Goal: Task Accomplishment & Management: Manage account settings

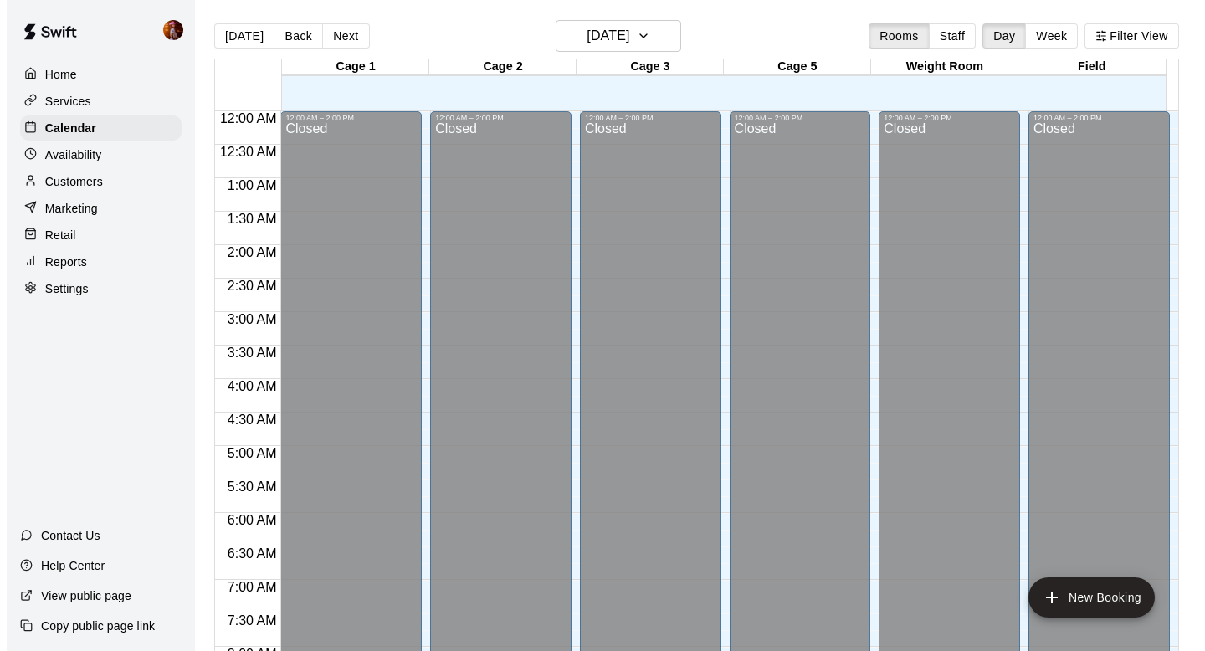
scroll to position [904, 0]
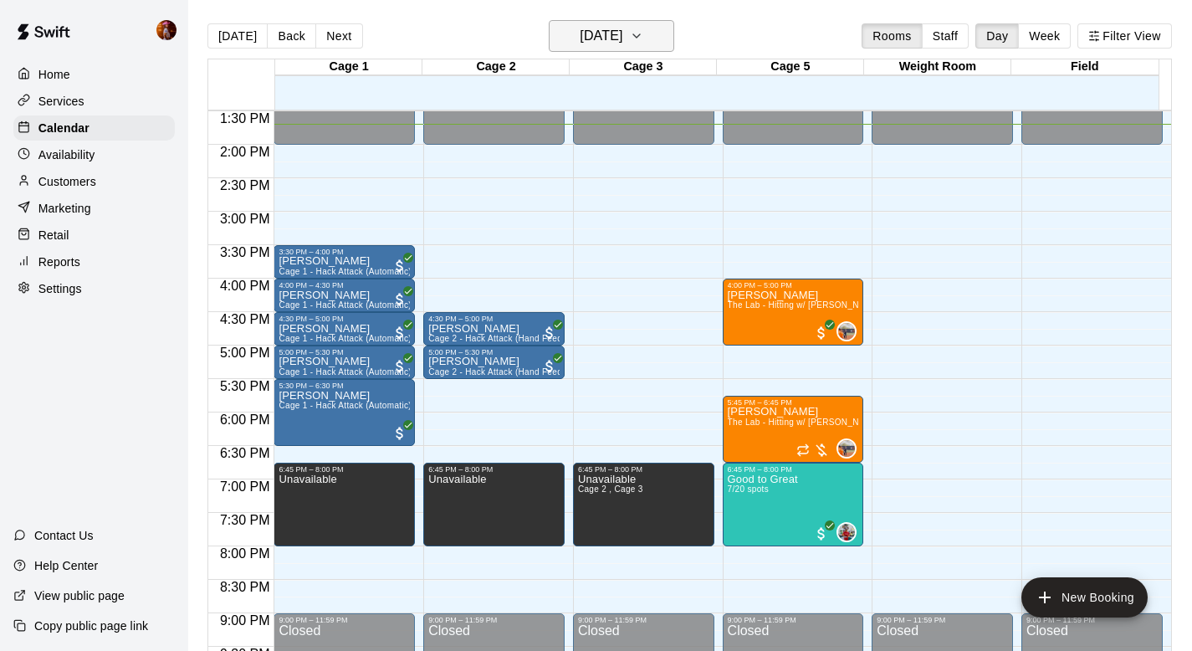
click at [580, 25] on h6 "[DATE]" at bounding box center [601, 35] width 43 height 23
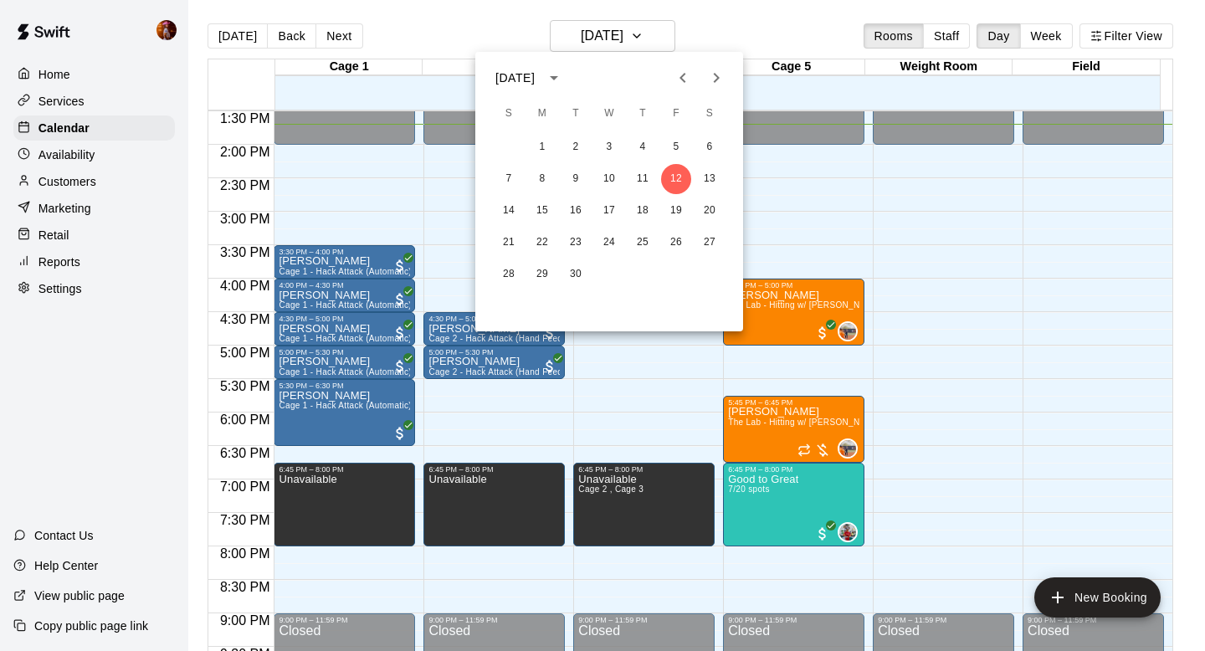
click at [715, 77] on icon "Next month" at bounding box center [716, 78] width 20 height 20
click at [766, 487] on div at bounding box center [602, 325] width 1205 height 651
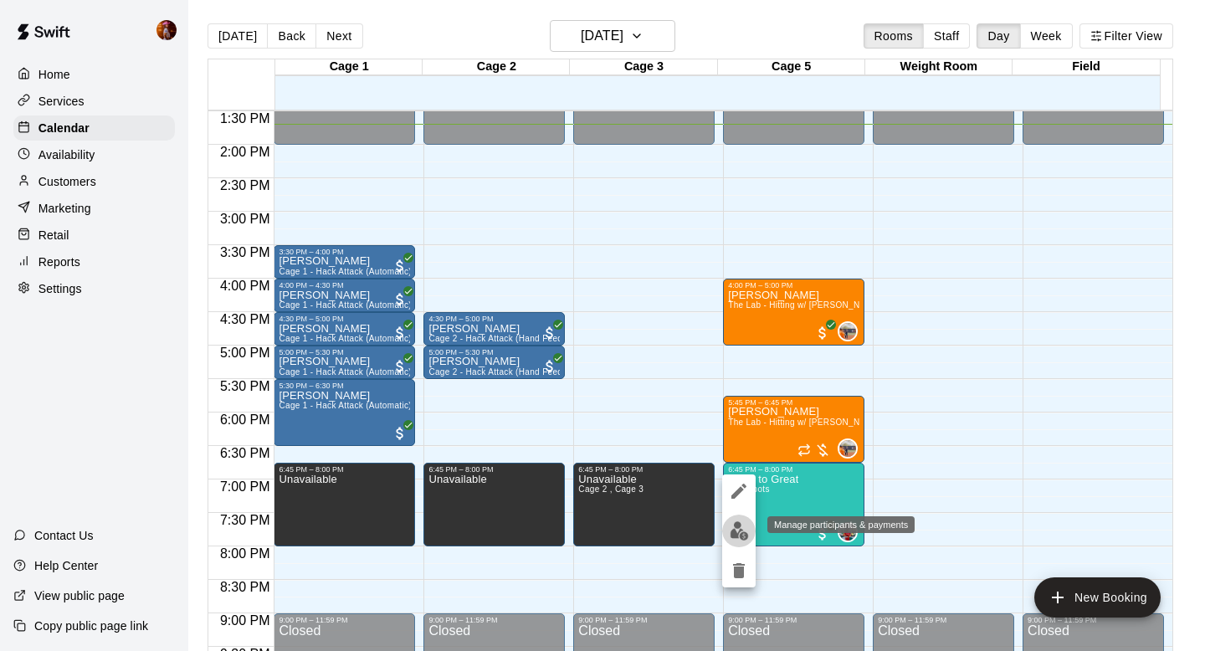
click at [739, 537] on img "edit" at bounding box center [739, 530] width 19 height 19
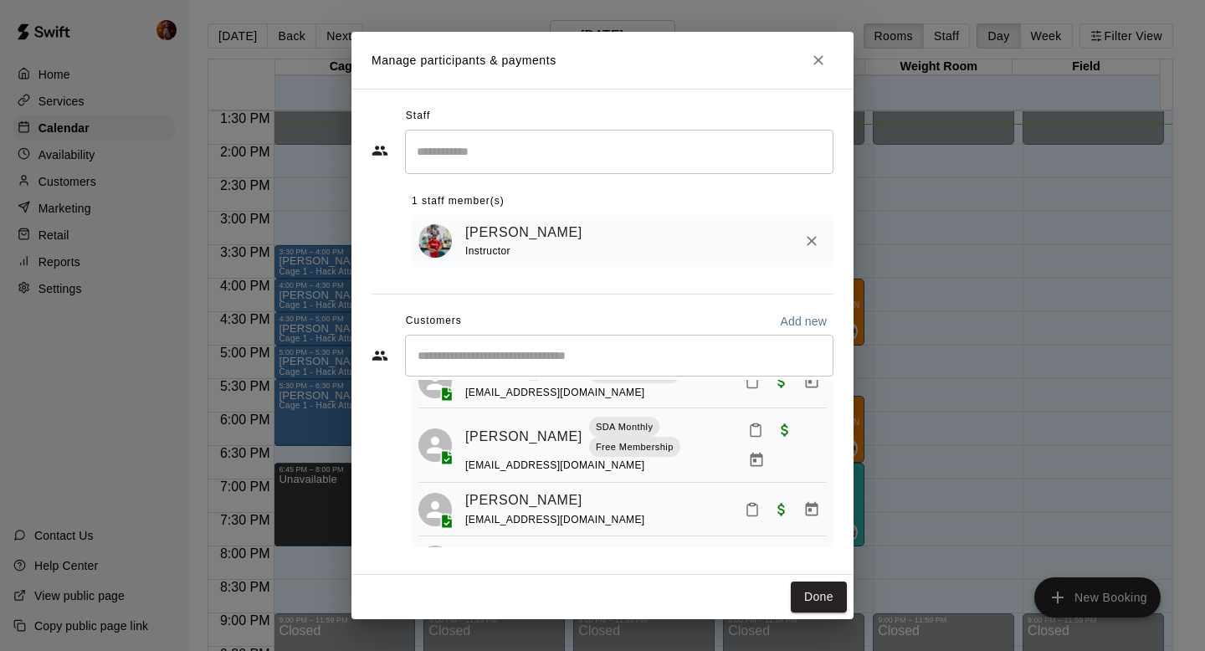
scroll to position [306, 0]
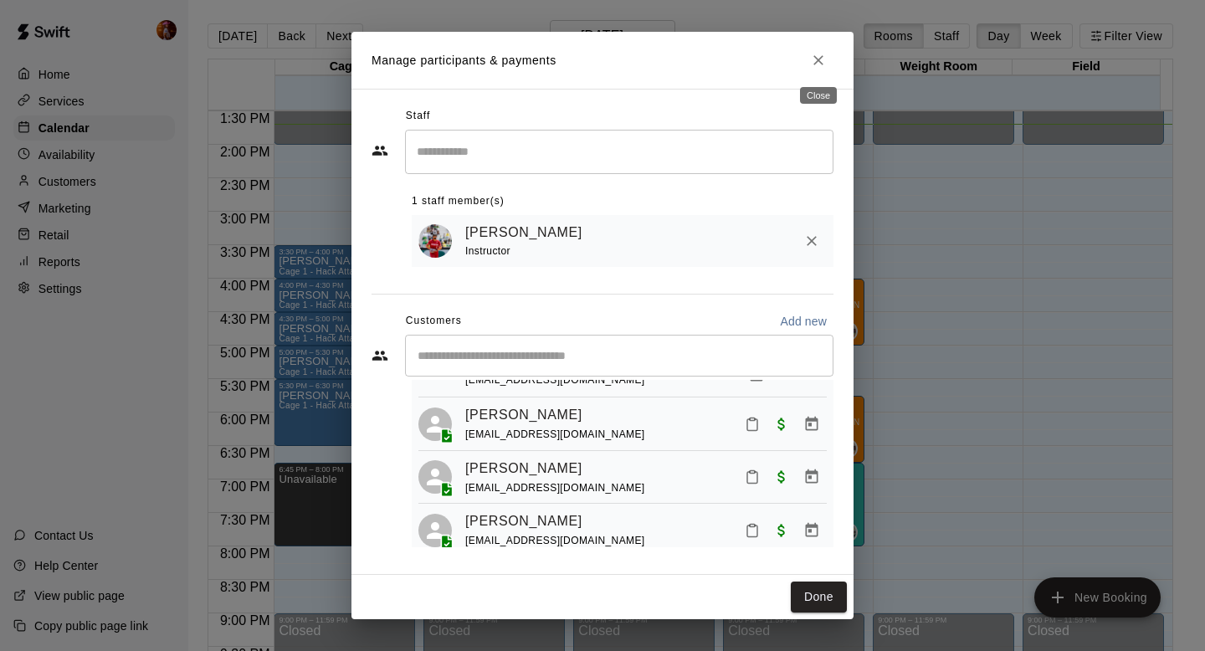
click at [823, 64] on icon "Close" at bounding box center [818, 60] width 17 height 17
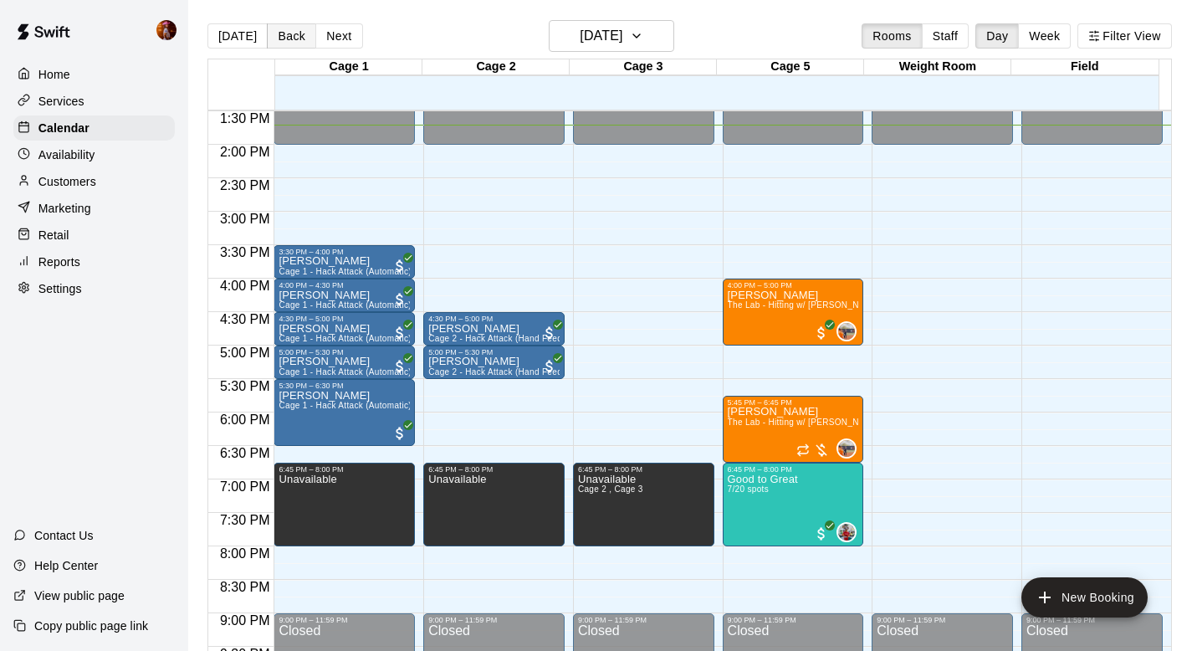
click at [276, 24] on button "Back" at bounding box center [291, 35] width 49 height 25
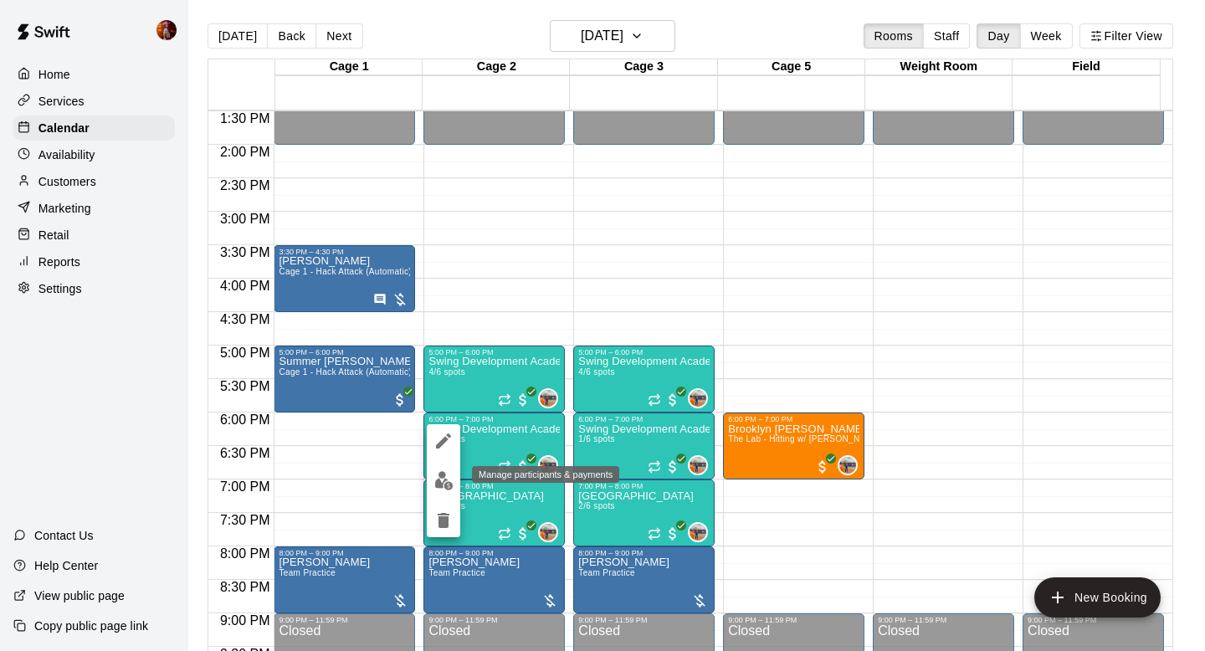
click at [438, 485] on img "edit" at bounding box center [443, 480] width 19 height 19
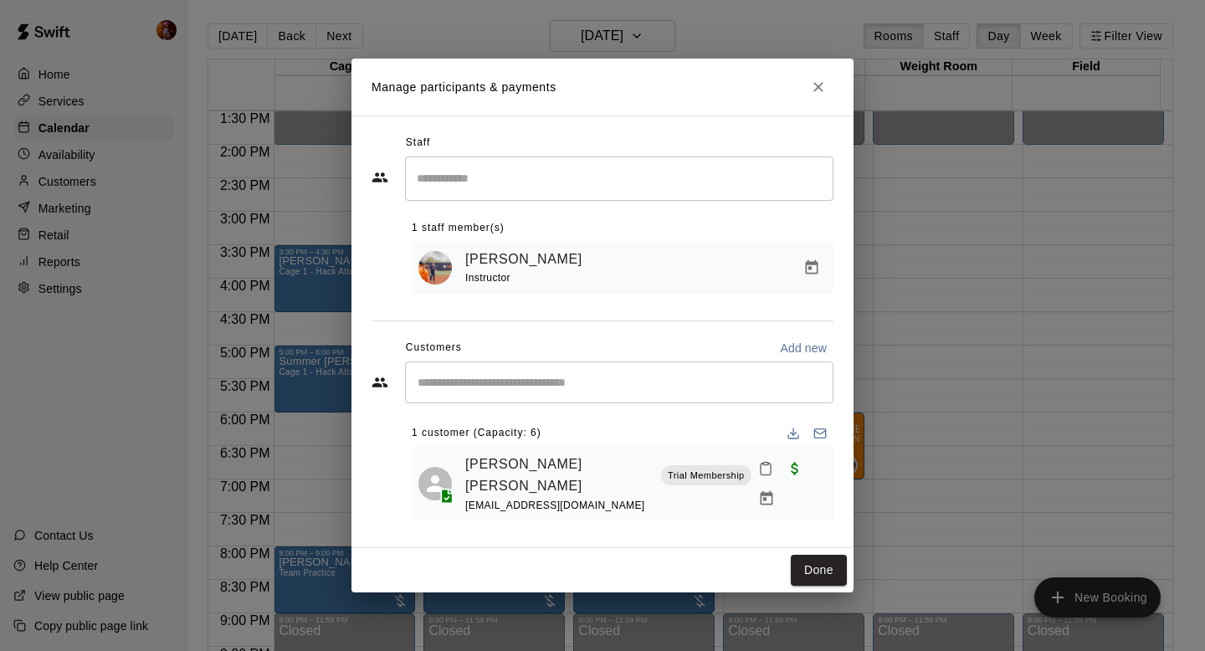
click at [937, 357] on div "Manage participants & payments Staff ​ 1 staff member(s) [PERSON_NAME] Instruct…" at bounding box center [602, 325] width 1205 height 651
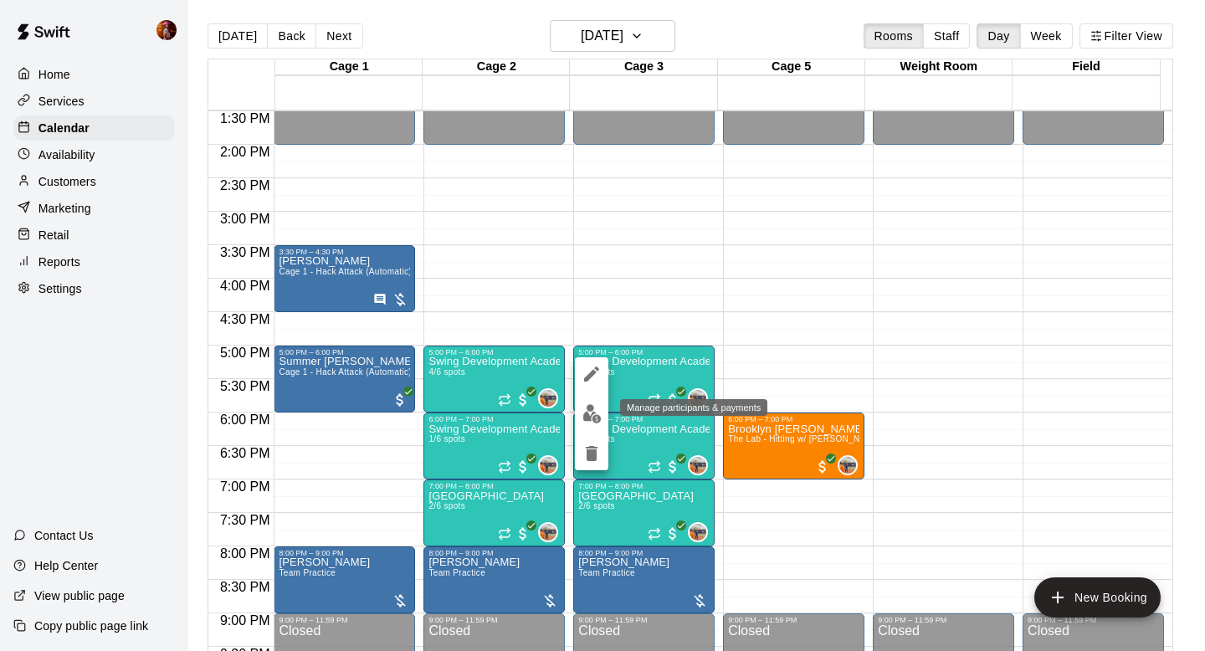
click at [590, 402] on button "edit" at bounding box center [591, 413] width 33 height 33
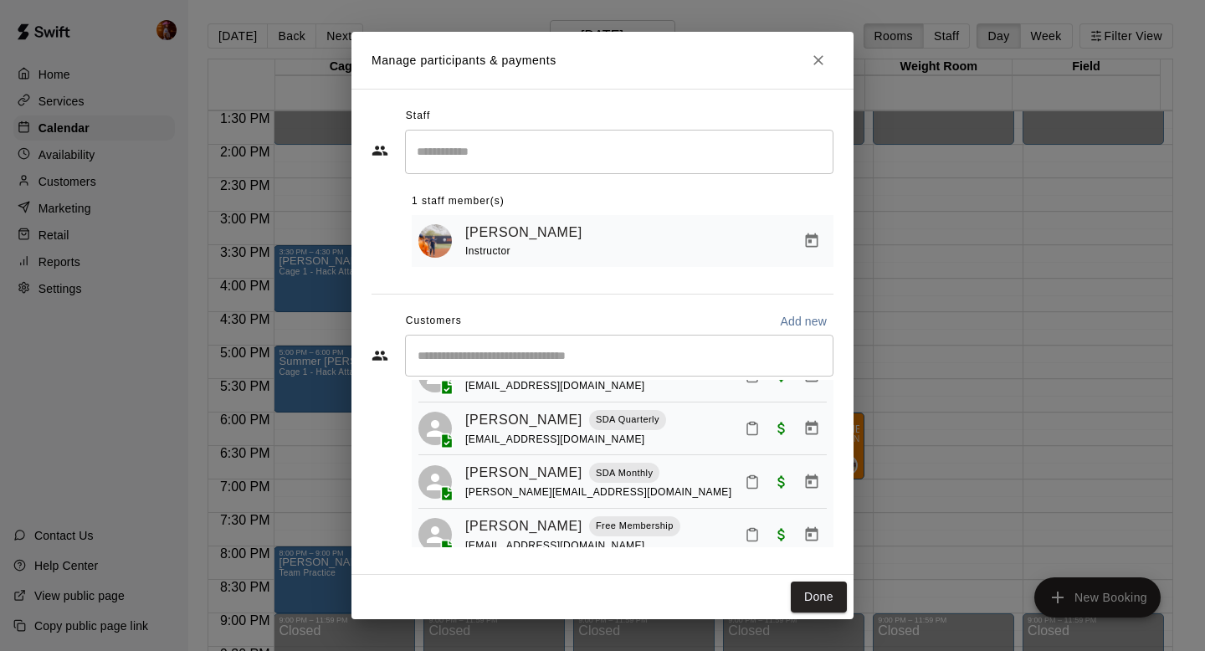
scroll to position [95, 0]
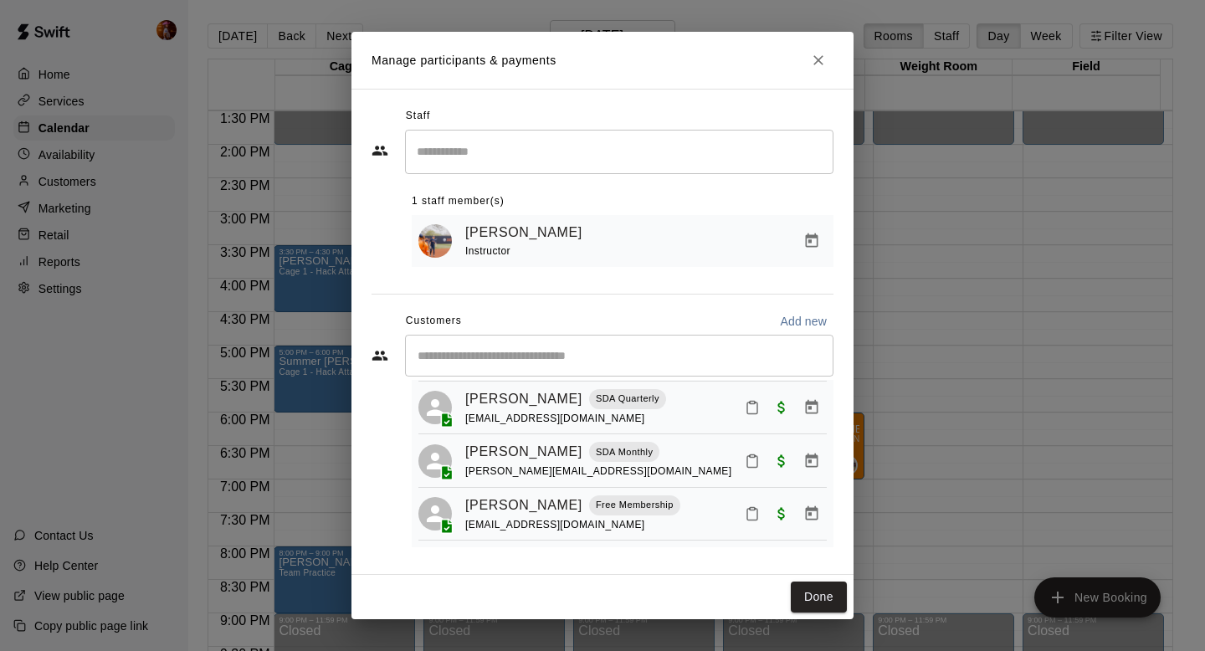
click at [922, 392] on div "Manage participants & payments Staff ​ 1 staff member(s) [PERSON_NAME] Instruct…" at bounding box center [602, 325] width 1205 height 651
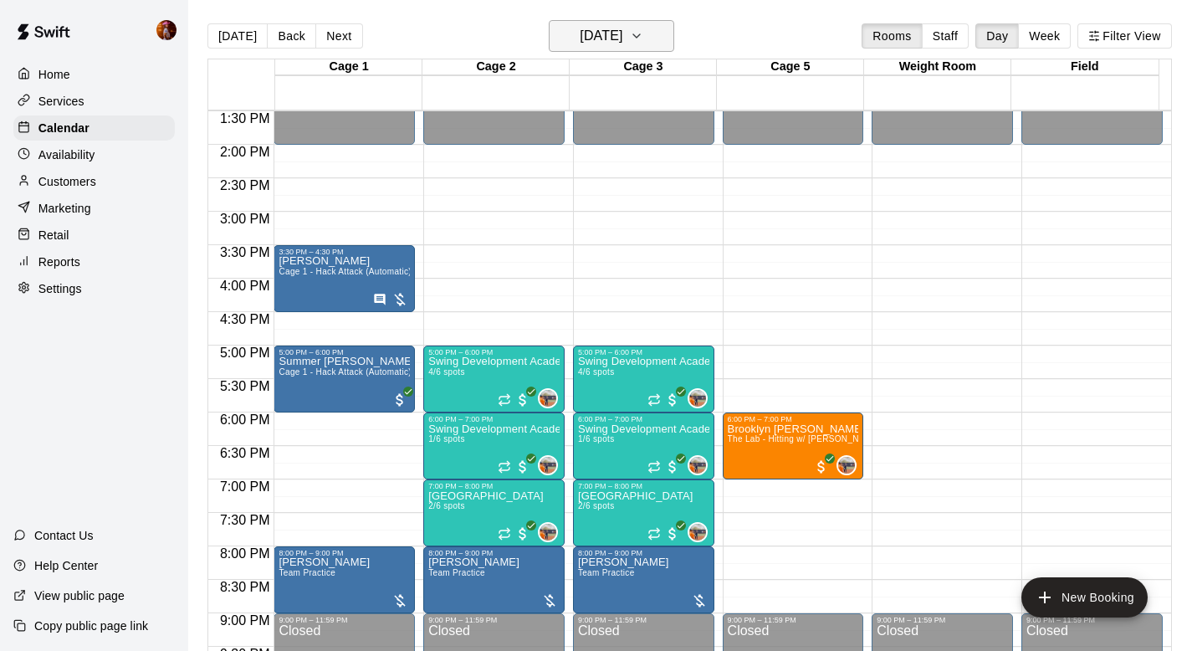
click at [619, 42] on h6 "[DATE]" at bounding box center [601, 35] width 43 height 23
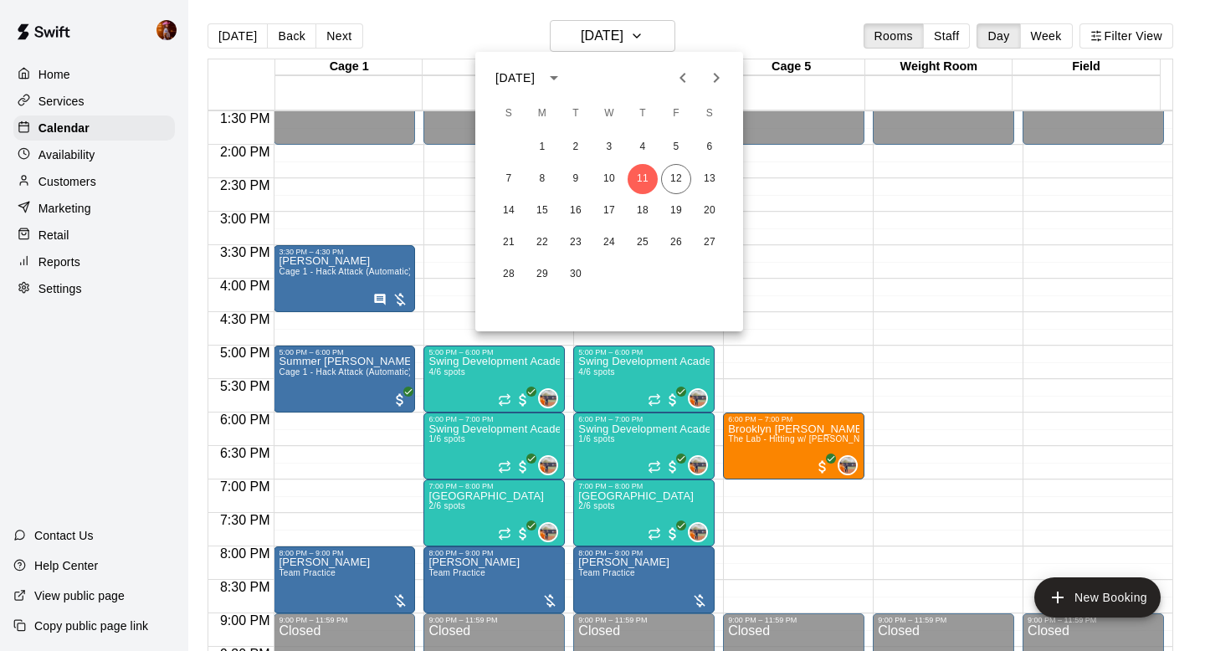
click at [707, 87] on icon "Next month" at bounding box center [716, 78] width 20 height 20
click at [674, 69] on icon "Previous month" at bounding box center [683, 78] width 20 height 20
click at [710, 79] on icon "Next month" at bounding box center [716, 78] width 20 height 20
